Goal: Transaction & Acquisition: Book appointment/travel/reservation

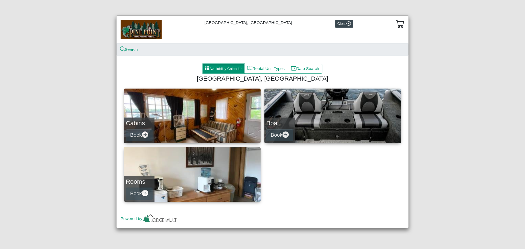
click at [226, 69] on button "Availability Calendar" at bounding box center [223, 69] width 42 height 10
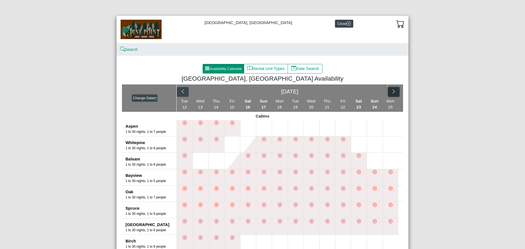
click at [391, 90] on icon "chevron right" at bounding box center [393, 91] width 5 height 5
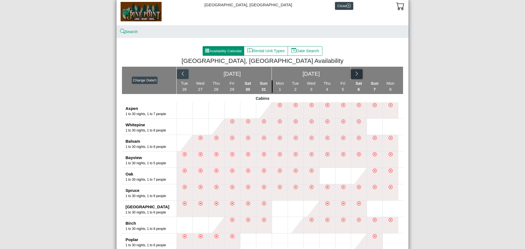
scroll to position [27, 0]
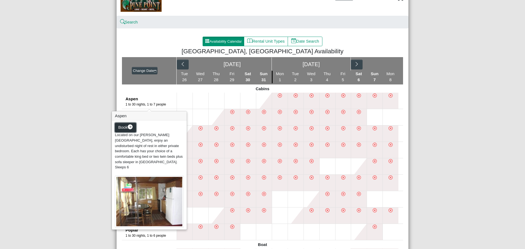
click at [121, 129] on span "Book" at bounding box center [122, 127] width 9 height 5
select select "*"
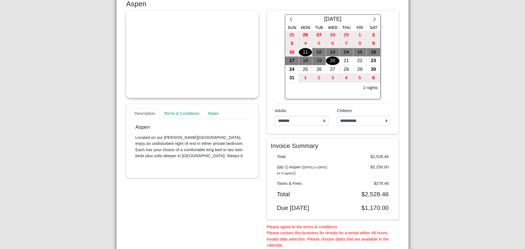
scroll to position [82, 0]
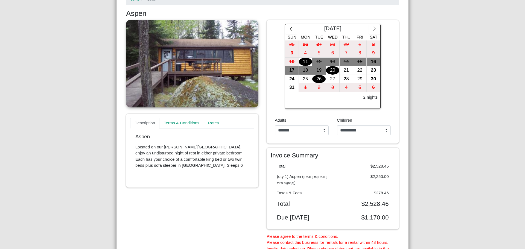
click at [317, 78] on div "26" at bounding box center [318, 79] width 13 height 8
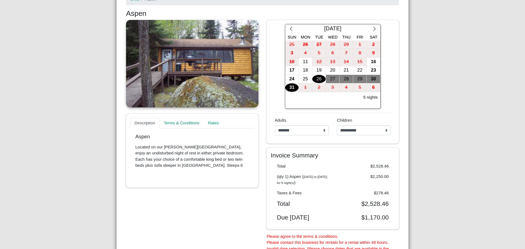
click at [290, 86] on div "31" at bounding box center [291, 87] width 13 height 8
